Goal: Transaction & Acquisition: Purchase product/service

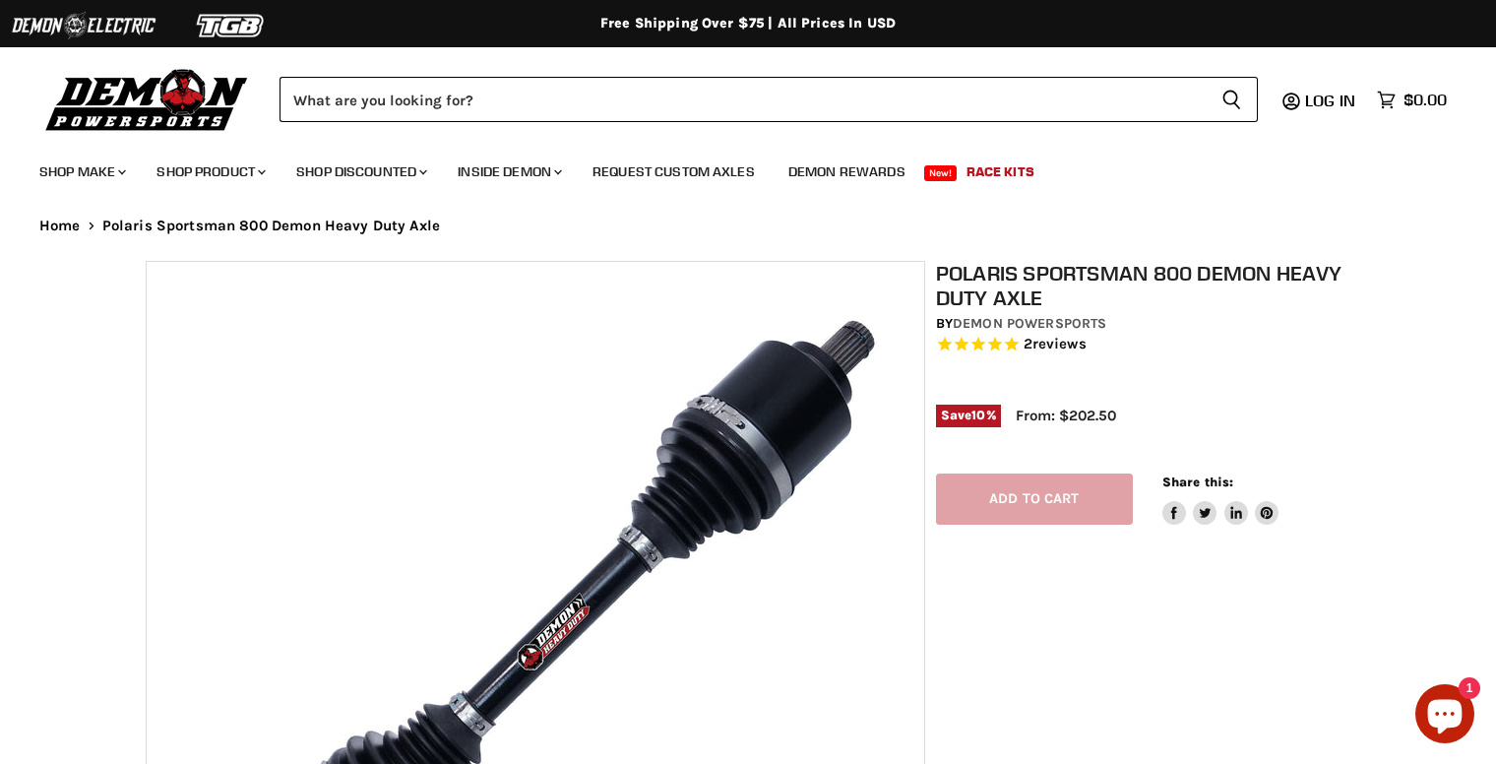
select select "******"
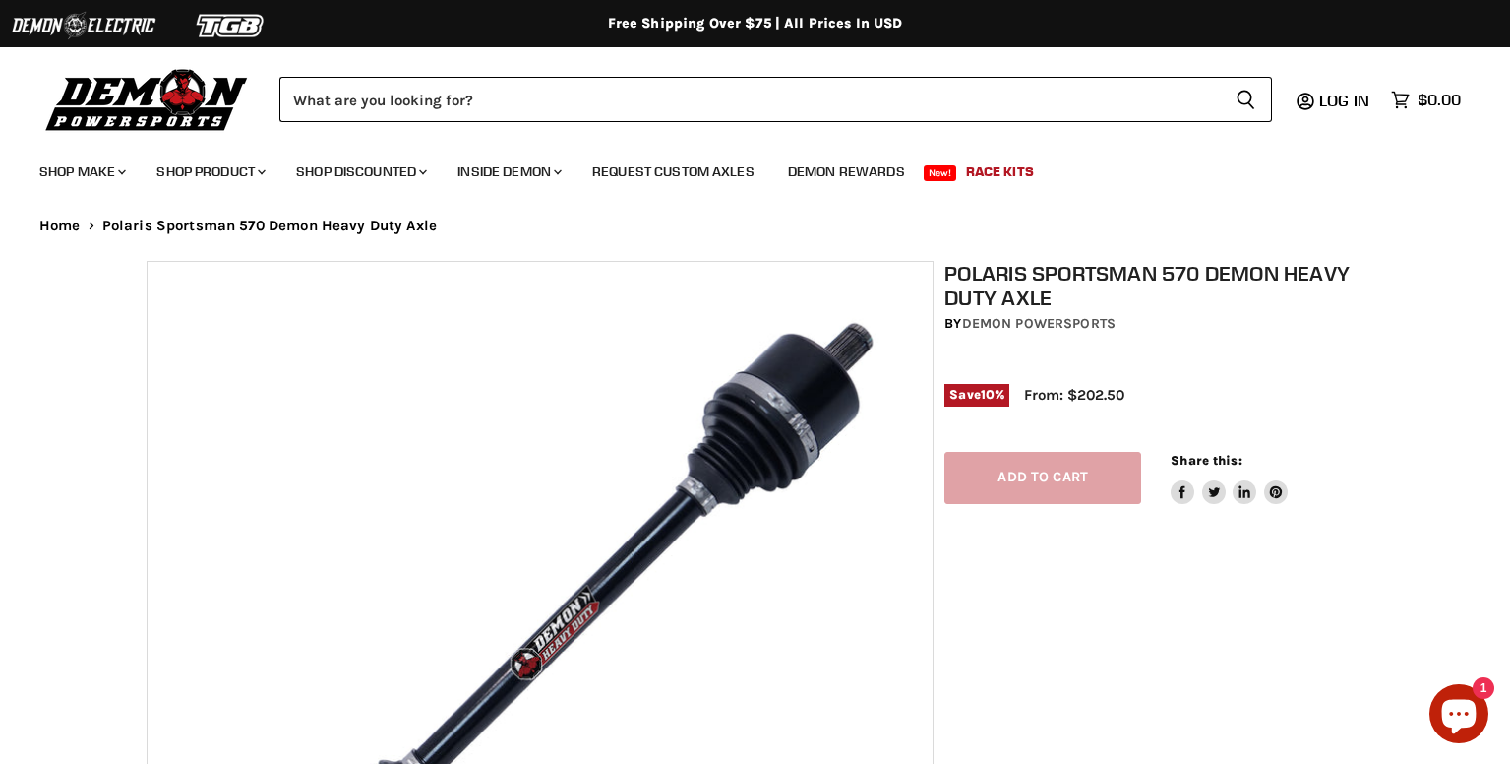
select select "******"
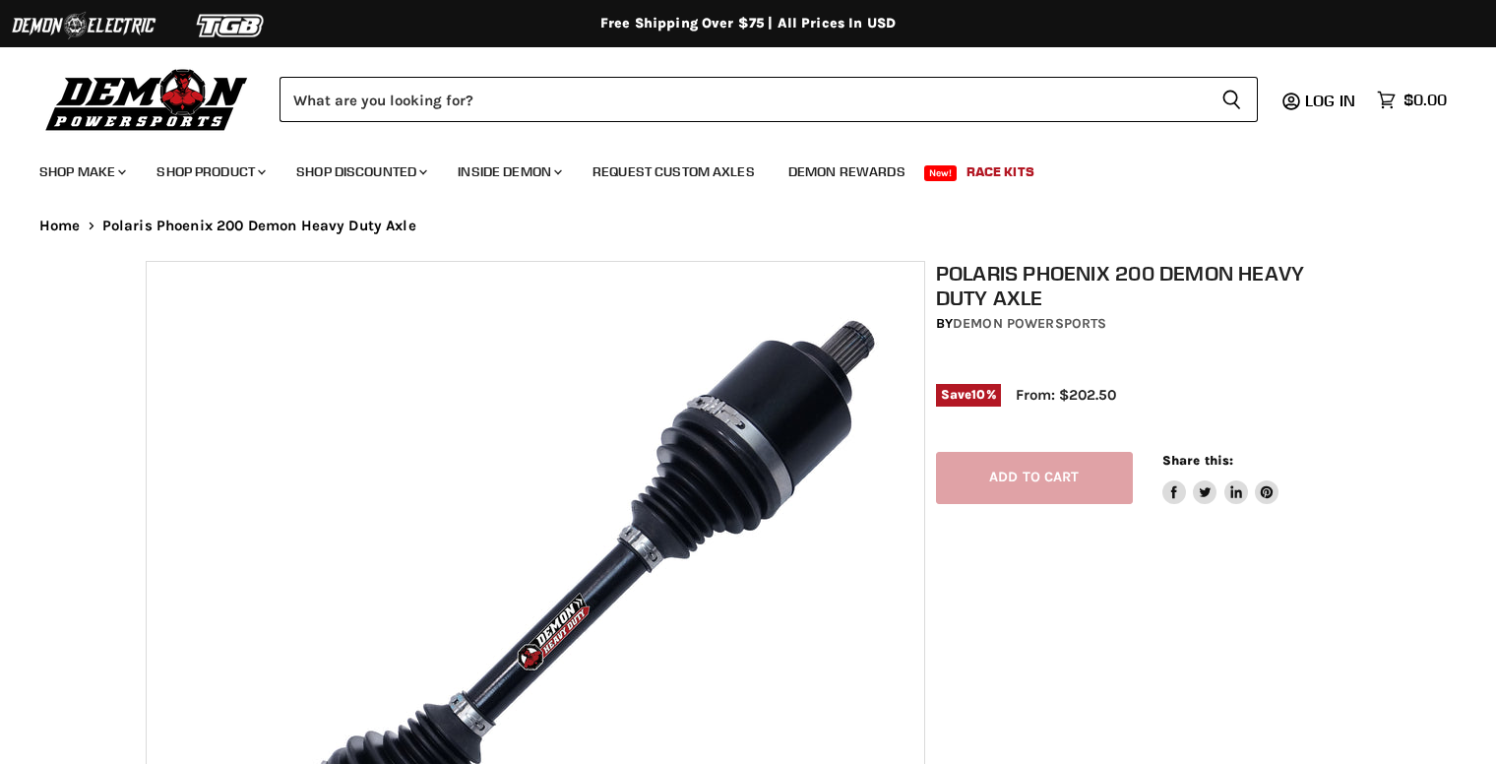
select select "******"
